Goal: Navigation & Orientation: Find specific page/section

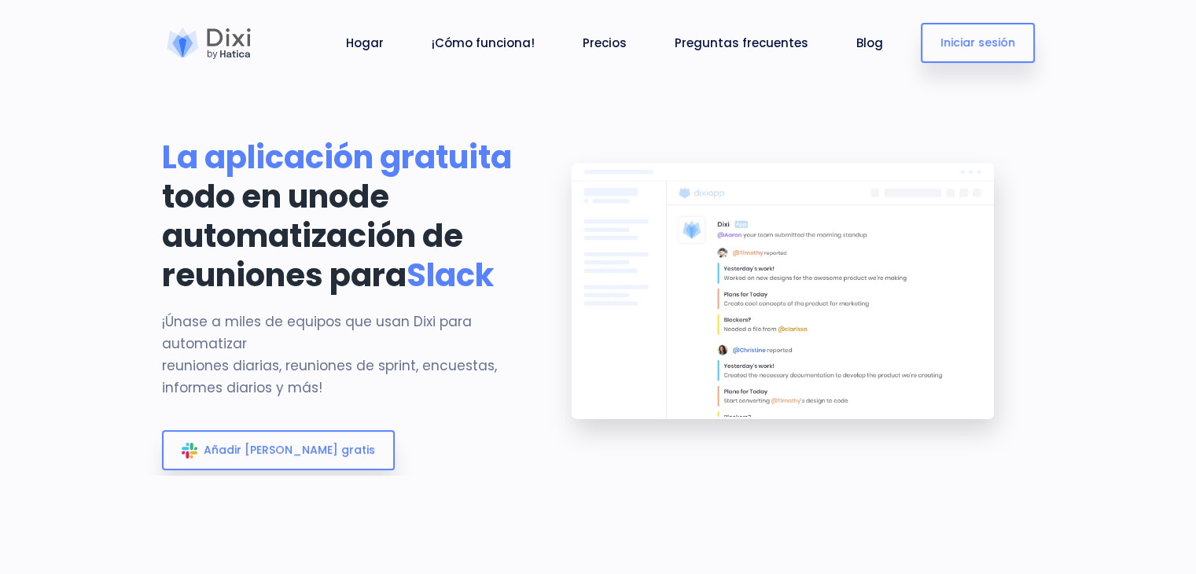
click at [569, 114] on section "La aplicación gratuita todo en uno de automatización de reuniones para Slack ¡Ú…" at bounding box center [598, 237] width 1196 height 475
click at [991, 36] on font "Iniciar sesión" at bounding box center [978, 43] width 75 height 16
click at [466, 45] on font "¡Cómo funciona!" at bounding box center [483, 43] width 103 height 17
